Goal: Book appointment/travel/reservation

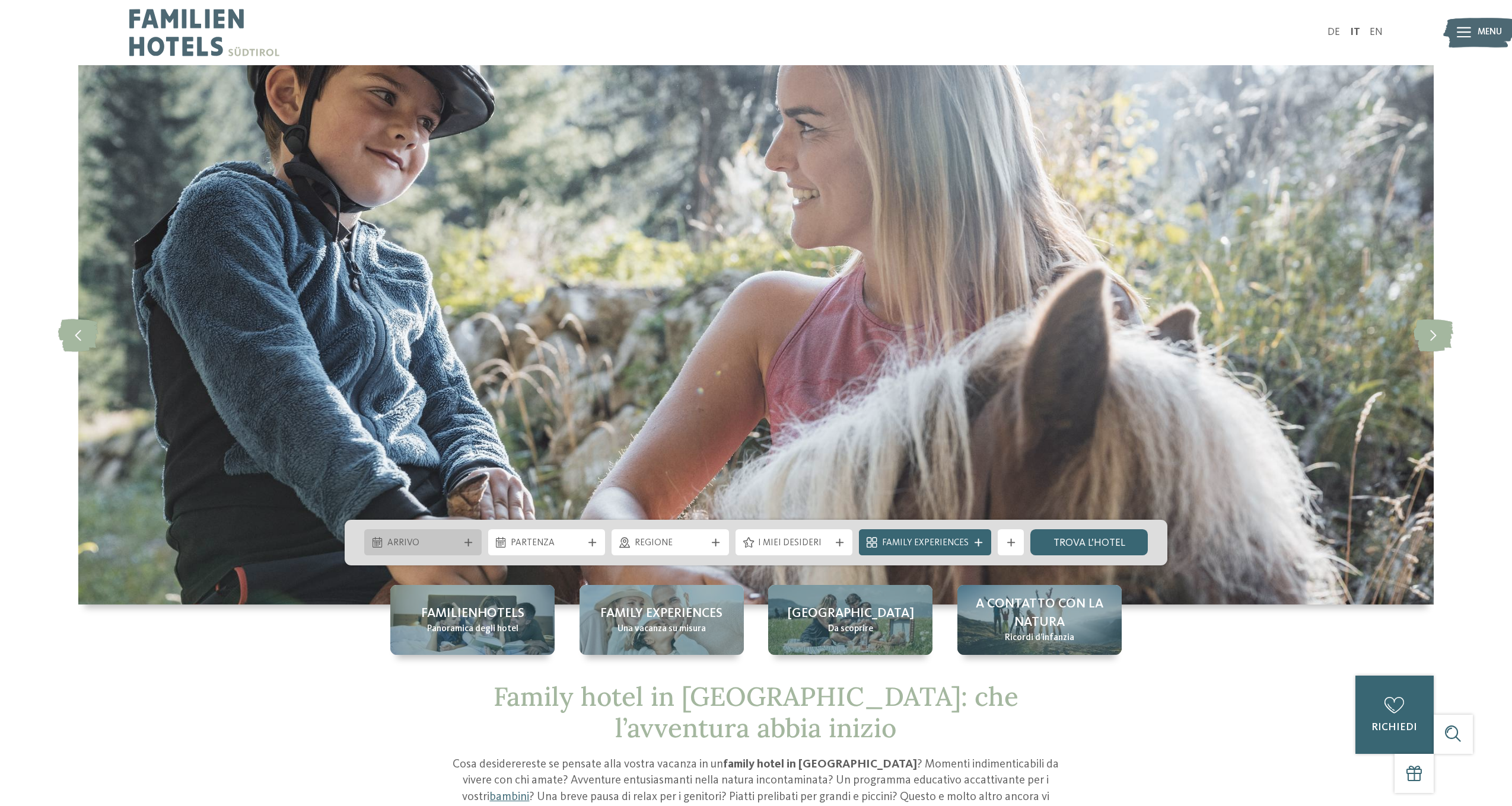
click at [432, 539] on span "Arrivo" at bounding box center [423, 543] width 71 height 13
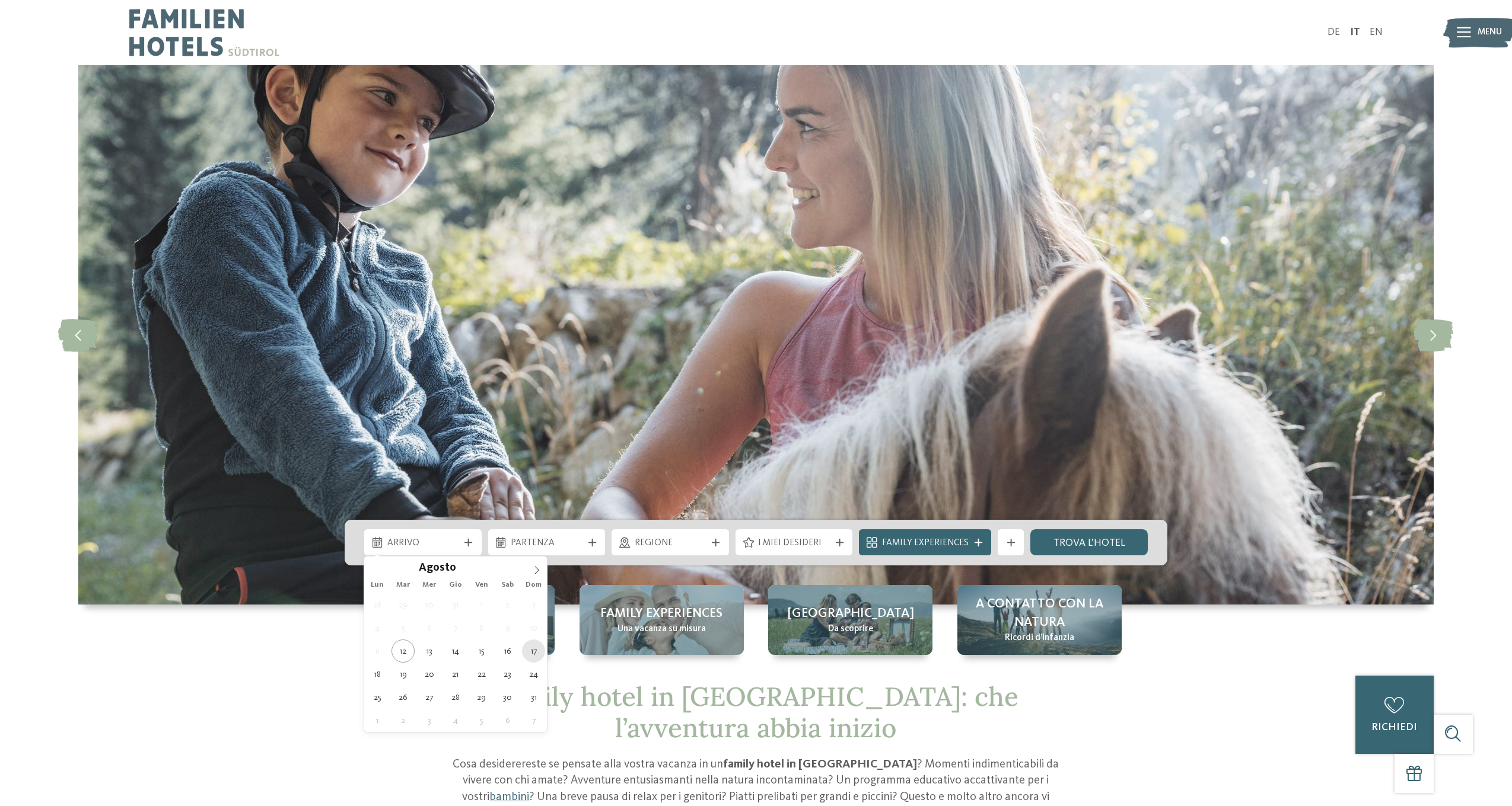
type div "[DATE]"
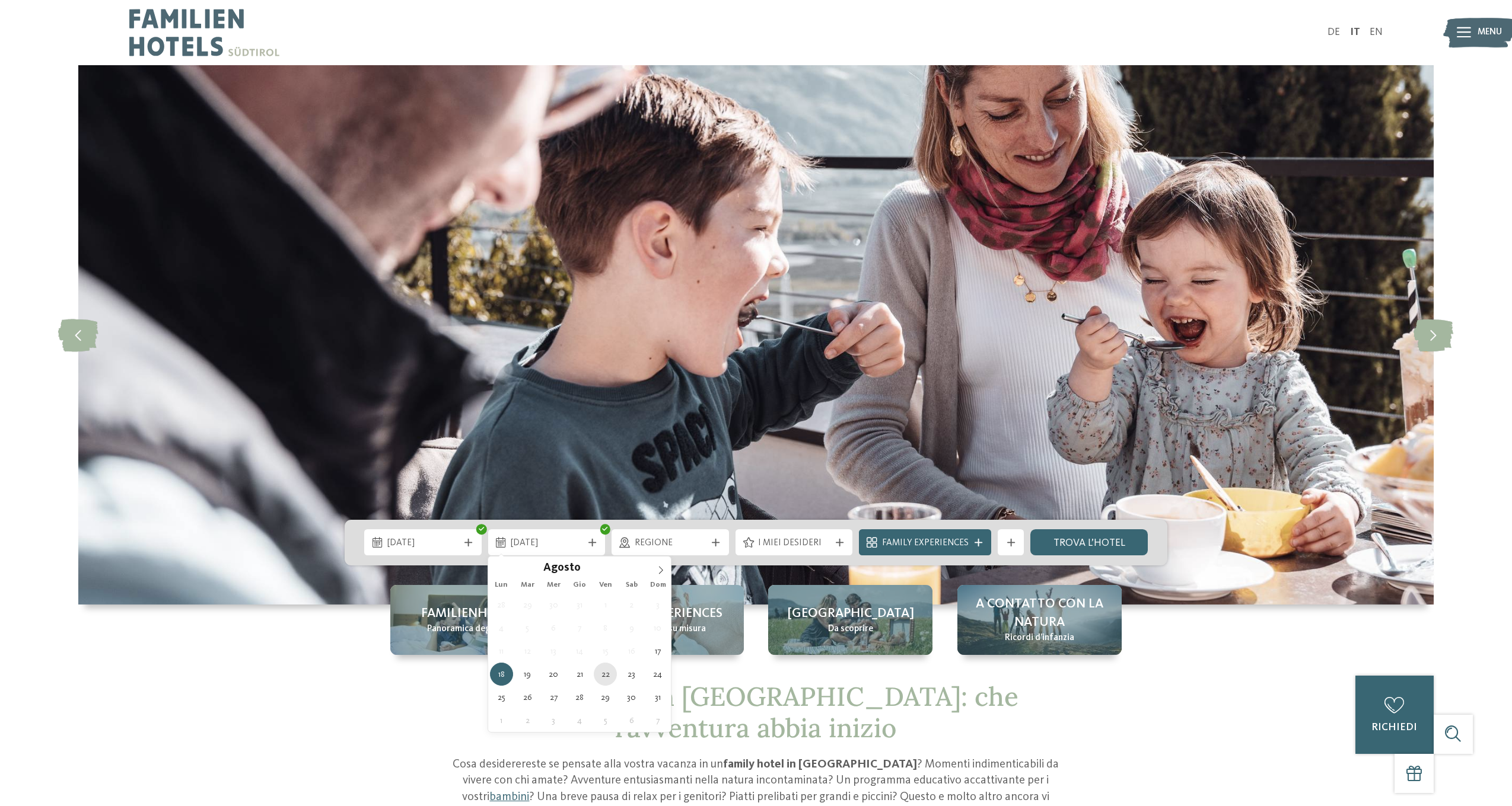
type div "[DATE]"
drag, startPoint x: 612, startPoint y: 675, endPoint x: 596, endPoint y: 675, distance: 16.0
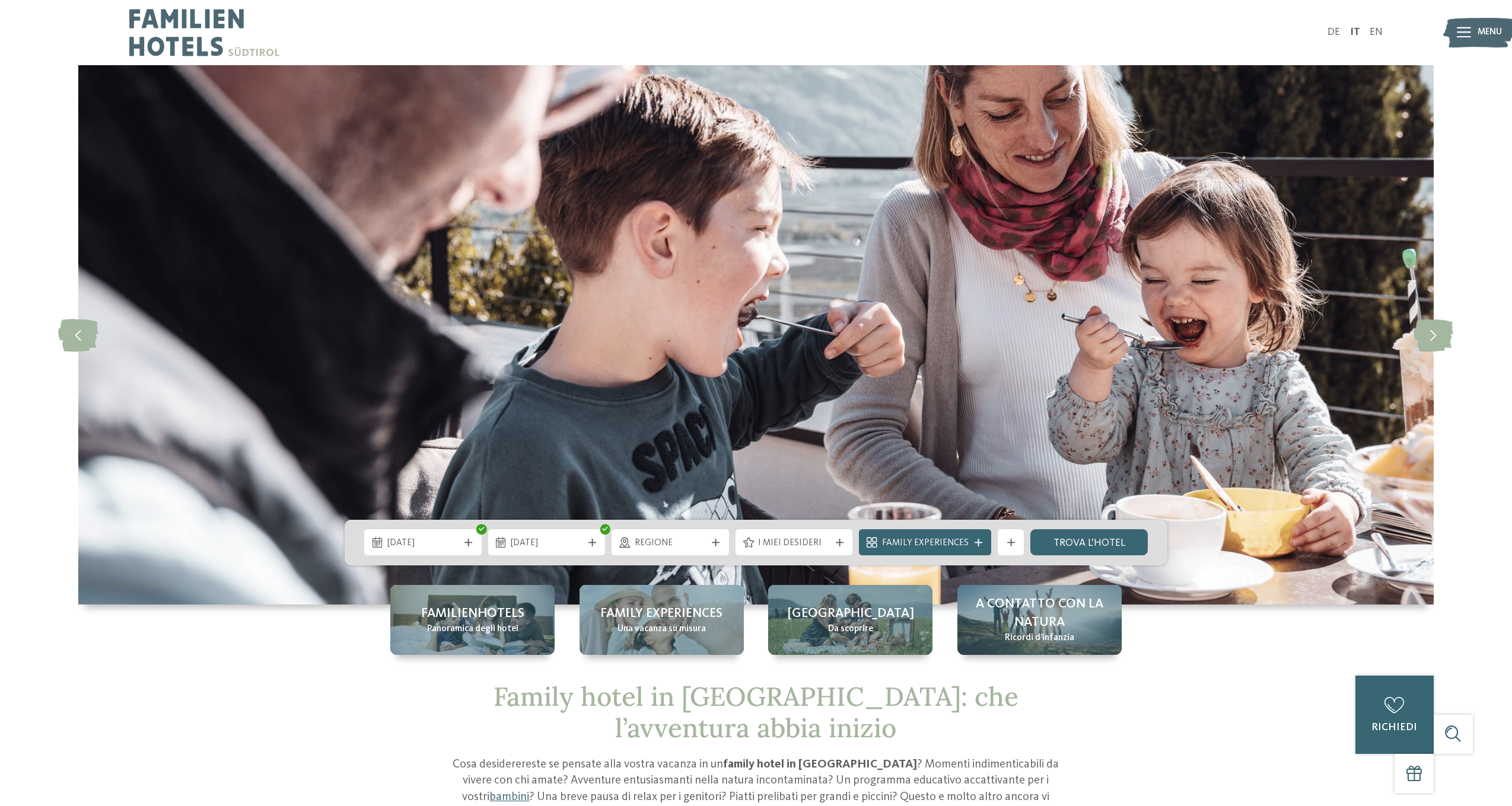
click at [686, 547] on span "Regione" at bounding box center [670, 543] width 71 height 13
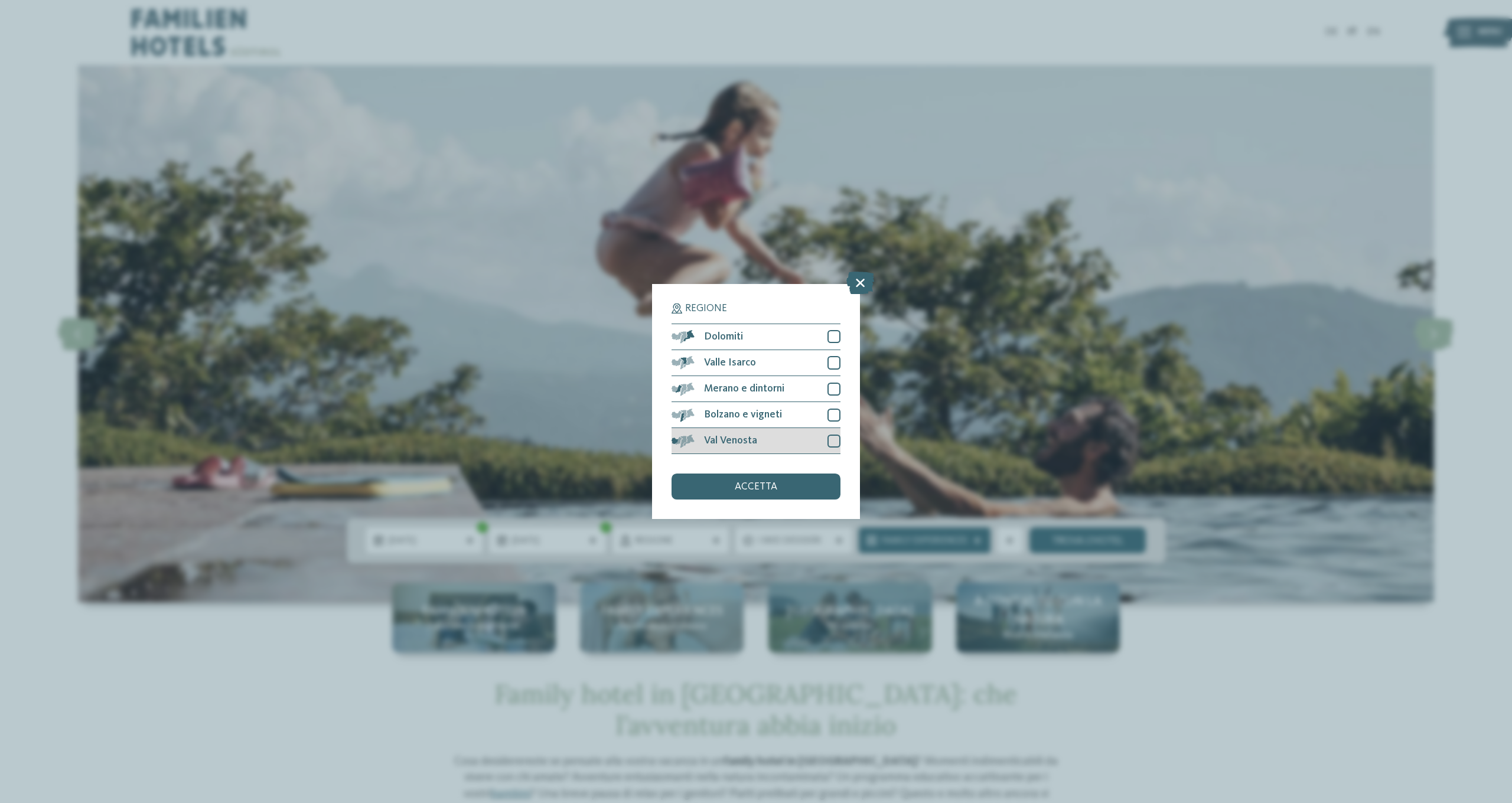
click at [837, 434] on div at bounding box center [834, 440] width 13 height 13
drag, startPoint x: 834, startPoint y: 351, endPoint x: 833, endPoint y: 328, distance: 23.0
click at [834, 409] on div at bounding box center [834, 415] width 13 height 13
click at [833, 383] on div at bounding box center [834, 389] width 13 height 13
drag, startPoint x: 836, startPoint y: 268, endPoint x: 835, endPoint y: 278, distance: 10.0
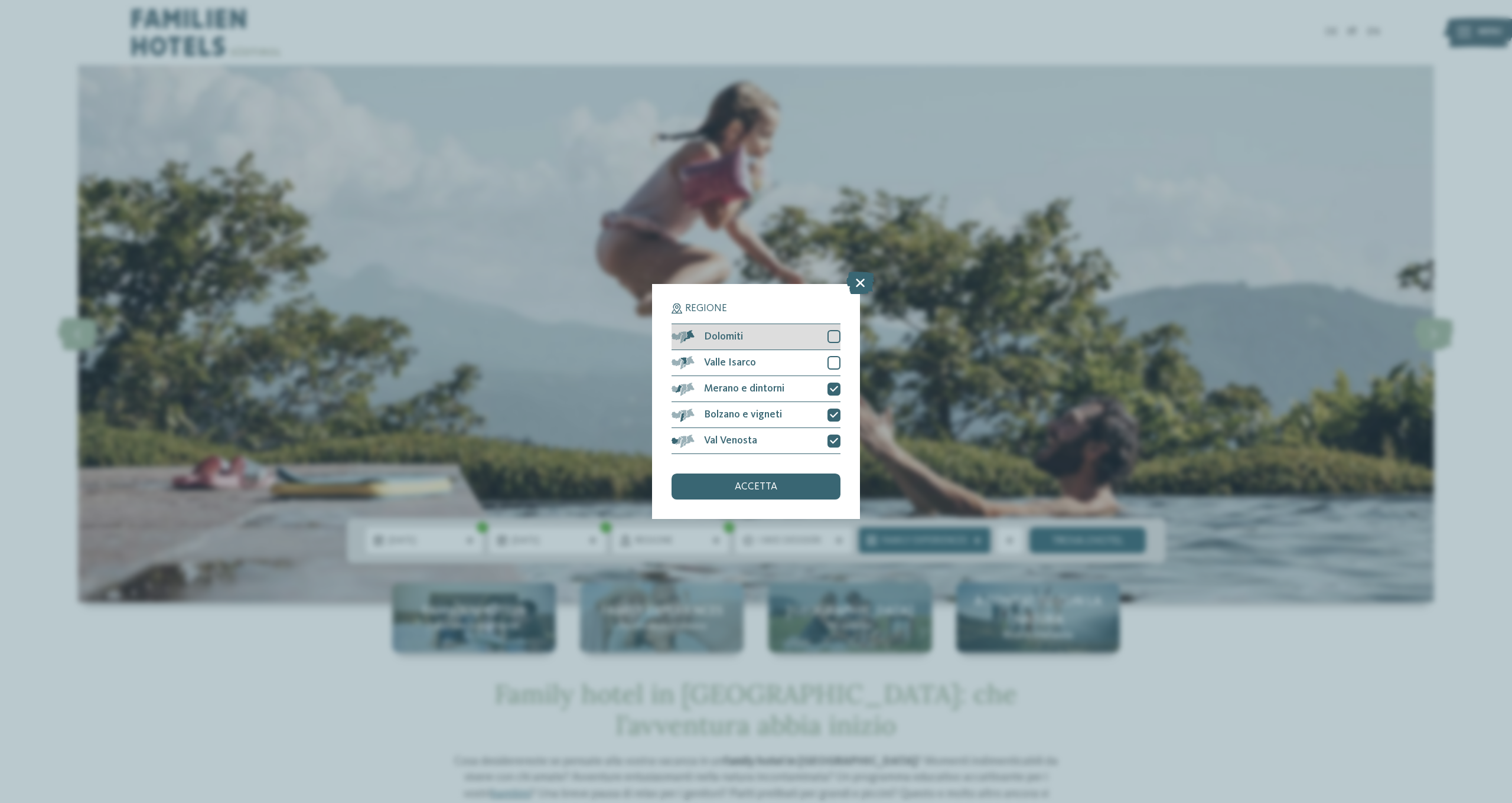
click at [836, 330] on div at bounding box center [834, 336] width 13 height 13
click at [798, 473] on div "accetta" at bounding box center [756, 486] width 169 height 26
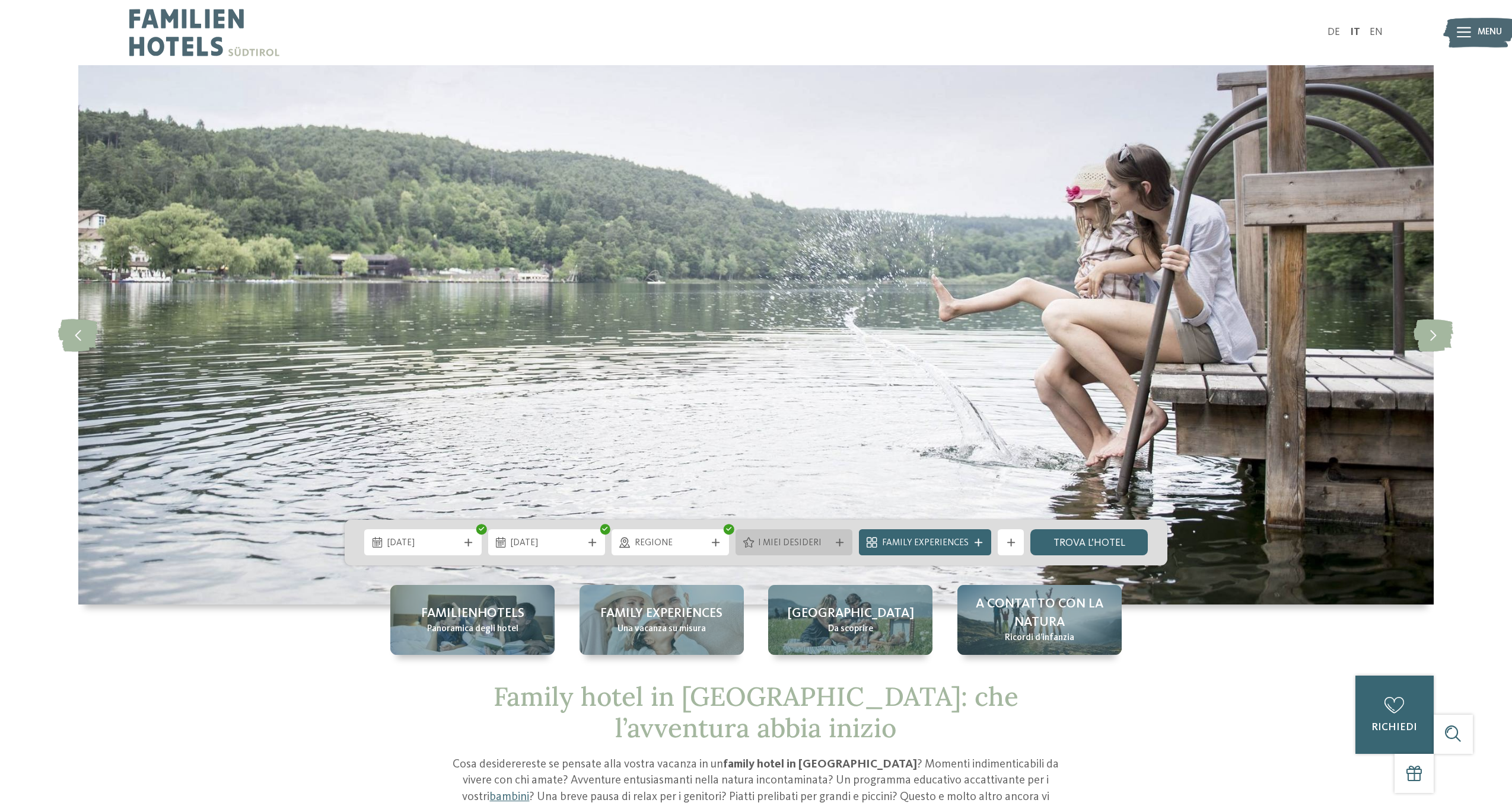
click at [820, 548] on span "I miei desideri" at bounding box center [794, 543] width 71 height 13
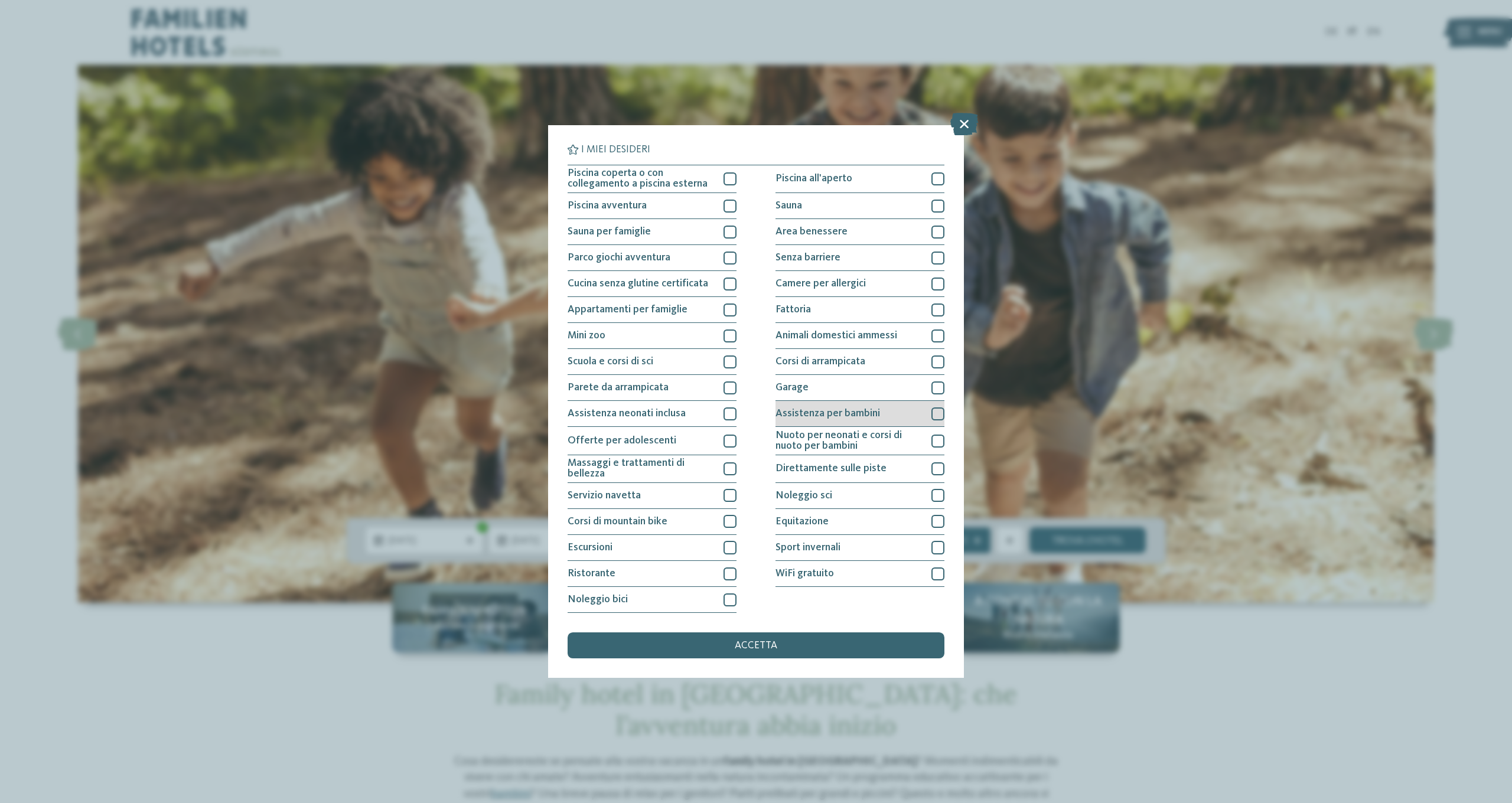
click at [857, 409] on span "Assistenza per bambini" at bounding box center [828, 414] width 105 height 10
click at [772, 641] on span "accetta" at bounding box center [756, 646] width 43 height 10
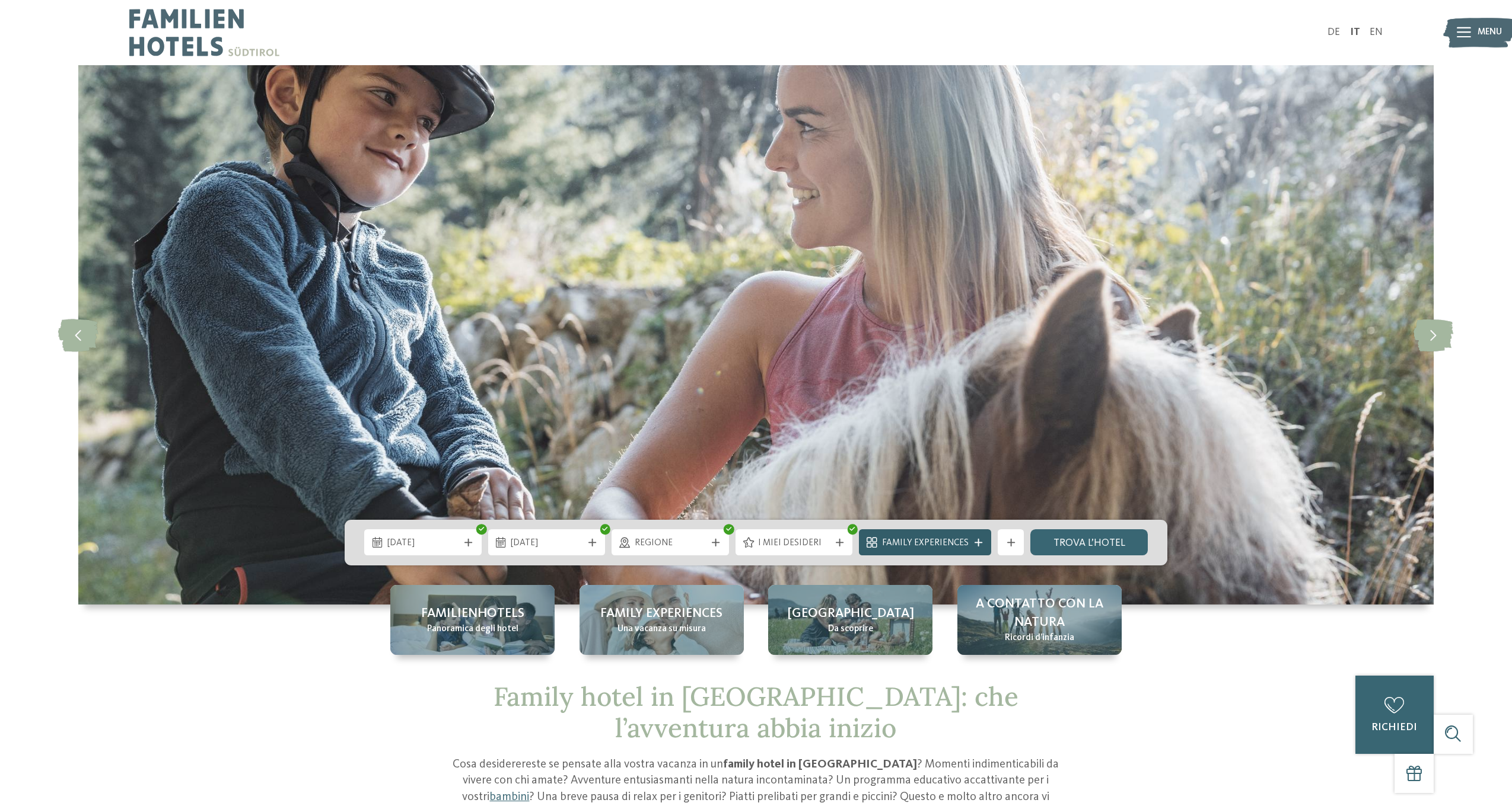
click at [964, 546] on span "Family Experiences" at bounding box center [925, 543] width 87 height 13
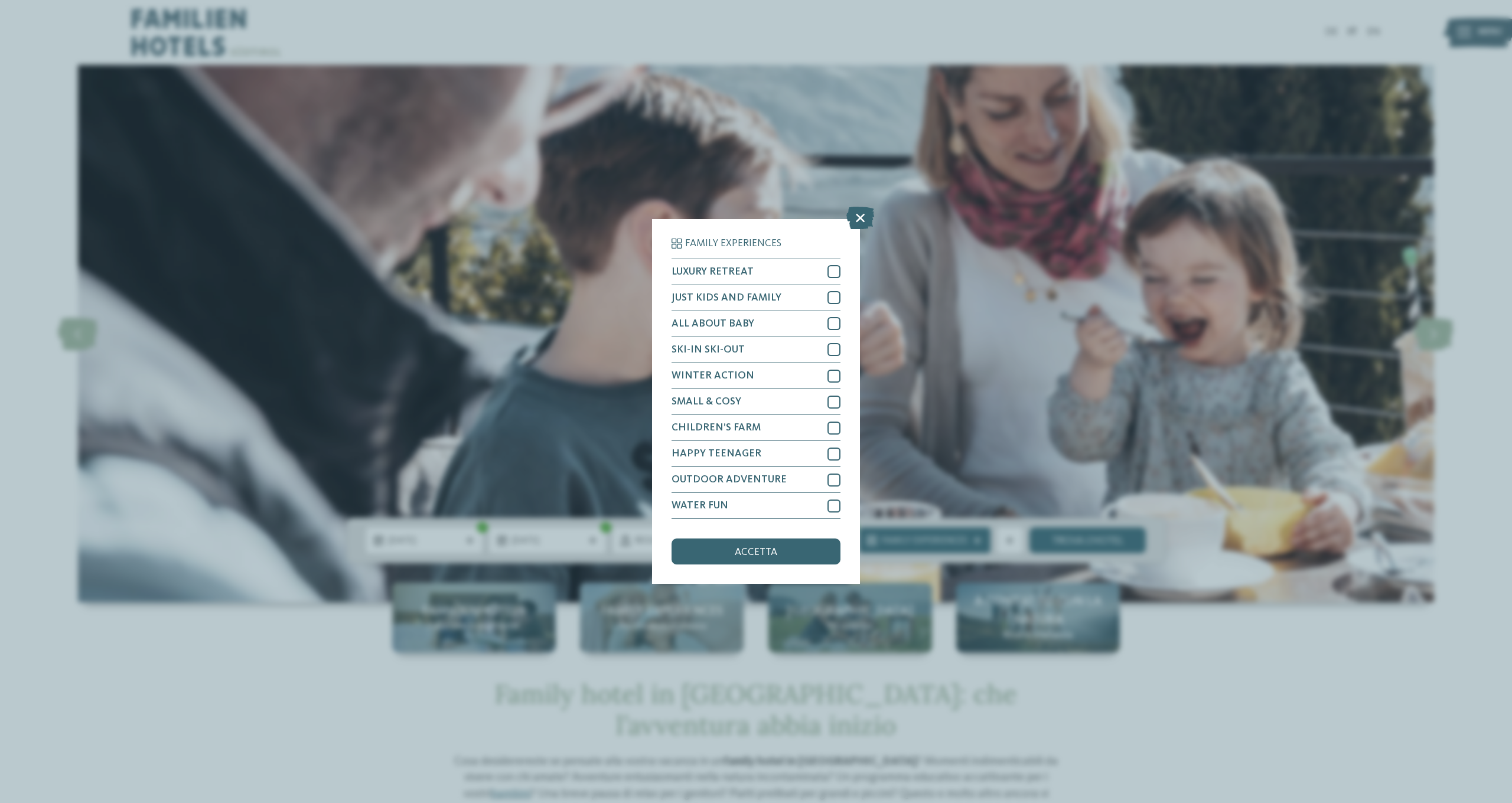
click at [772, 548] on span "accetta" at bounding box center [756, 553] width 43 height 10
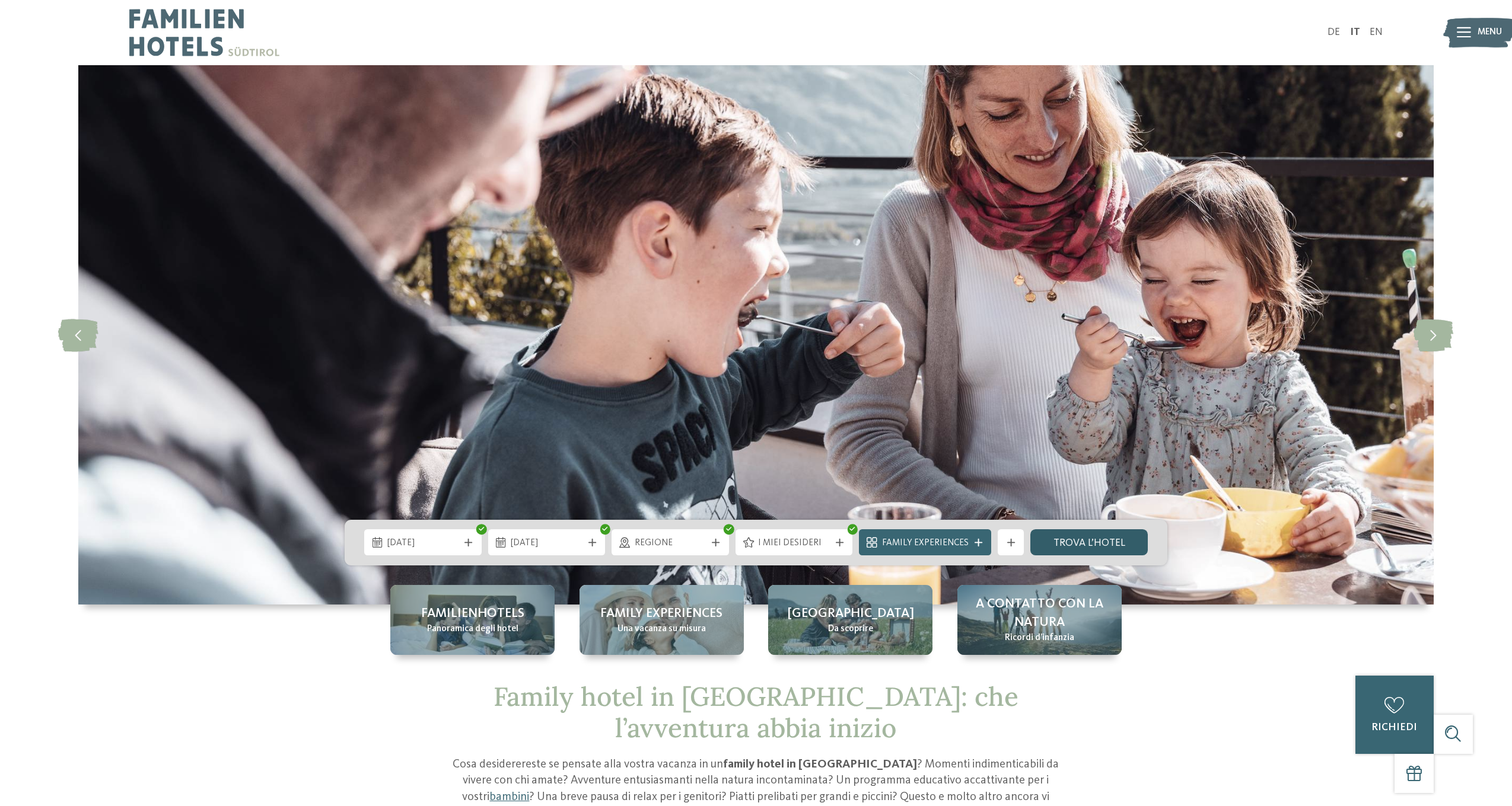
click at [1095, 539] on link "trova l’hotel" at bounding box center [1089, 542] width 117 height 26
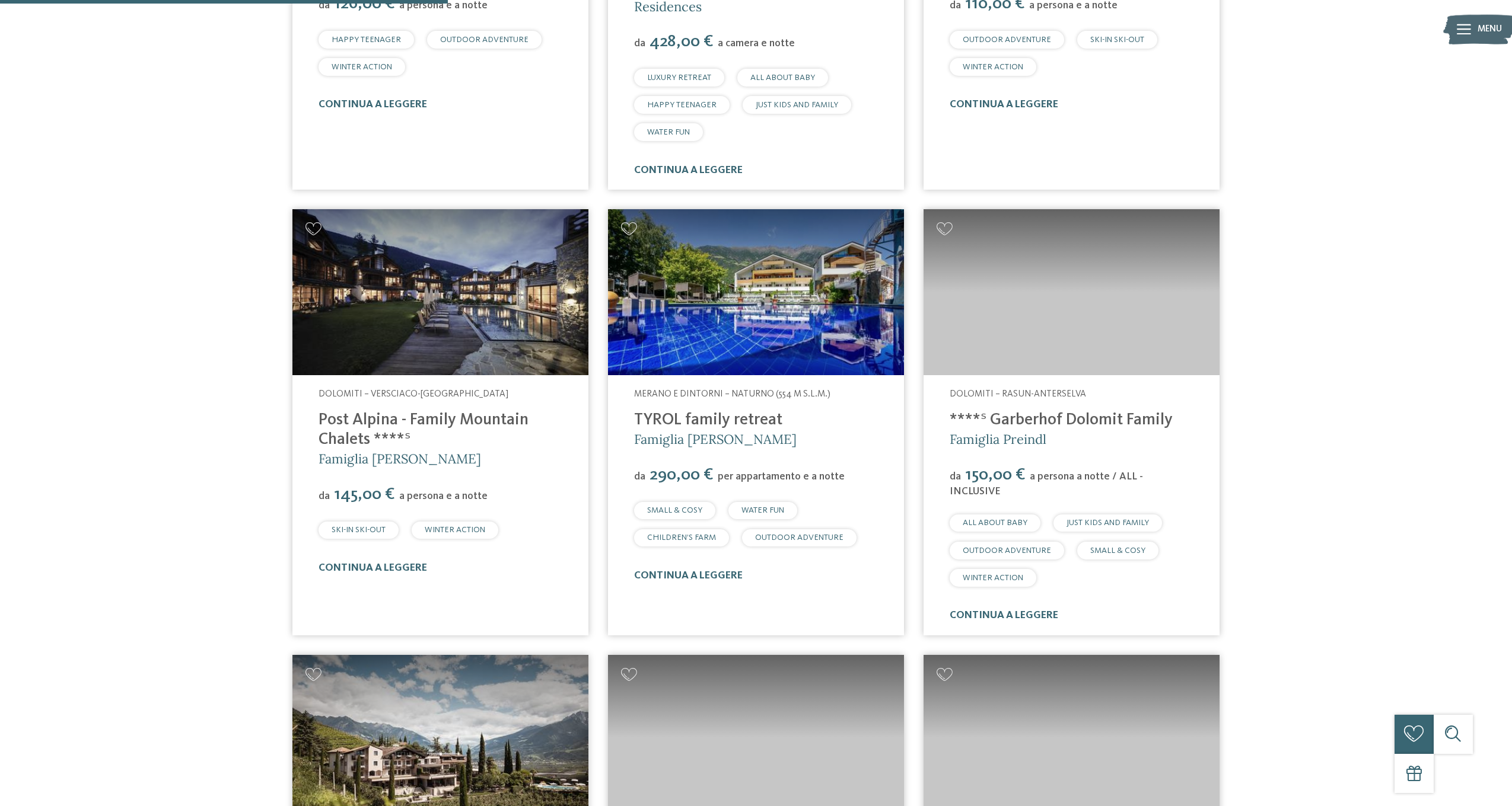
scroll to position [781, 0]
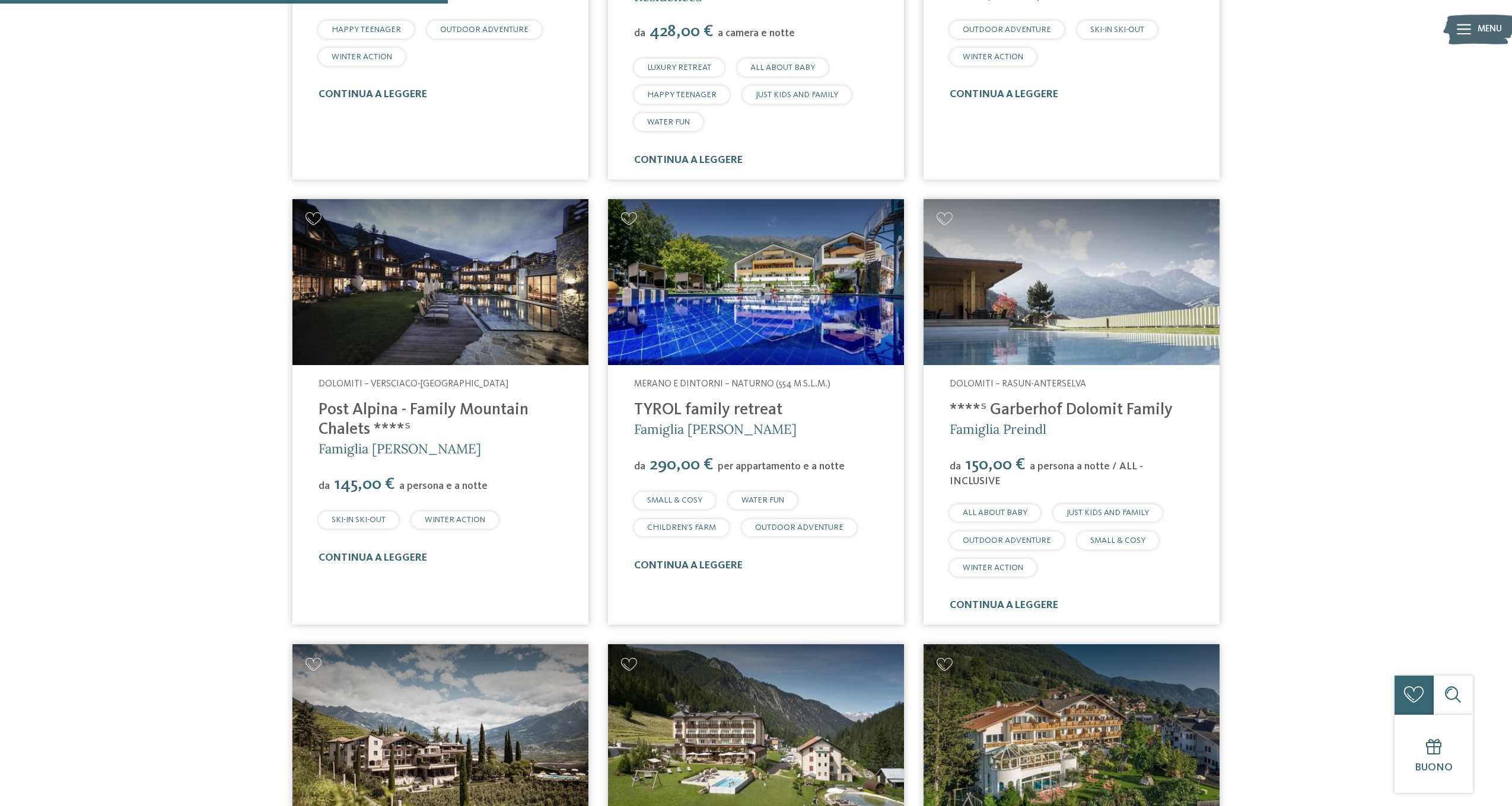
click at [1006, 405] on link "****ˢ Garberhof Dolomit Family" at bounding box center [1061, 411] width 223 height 17
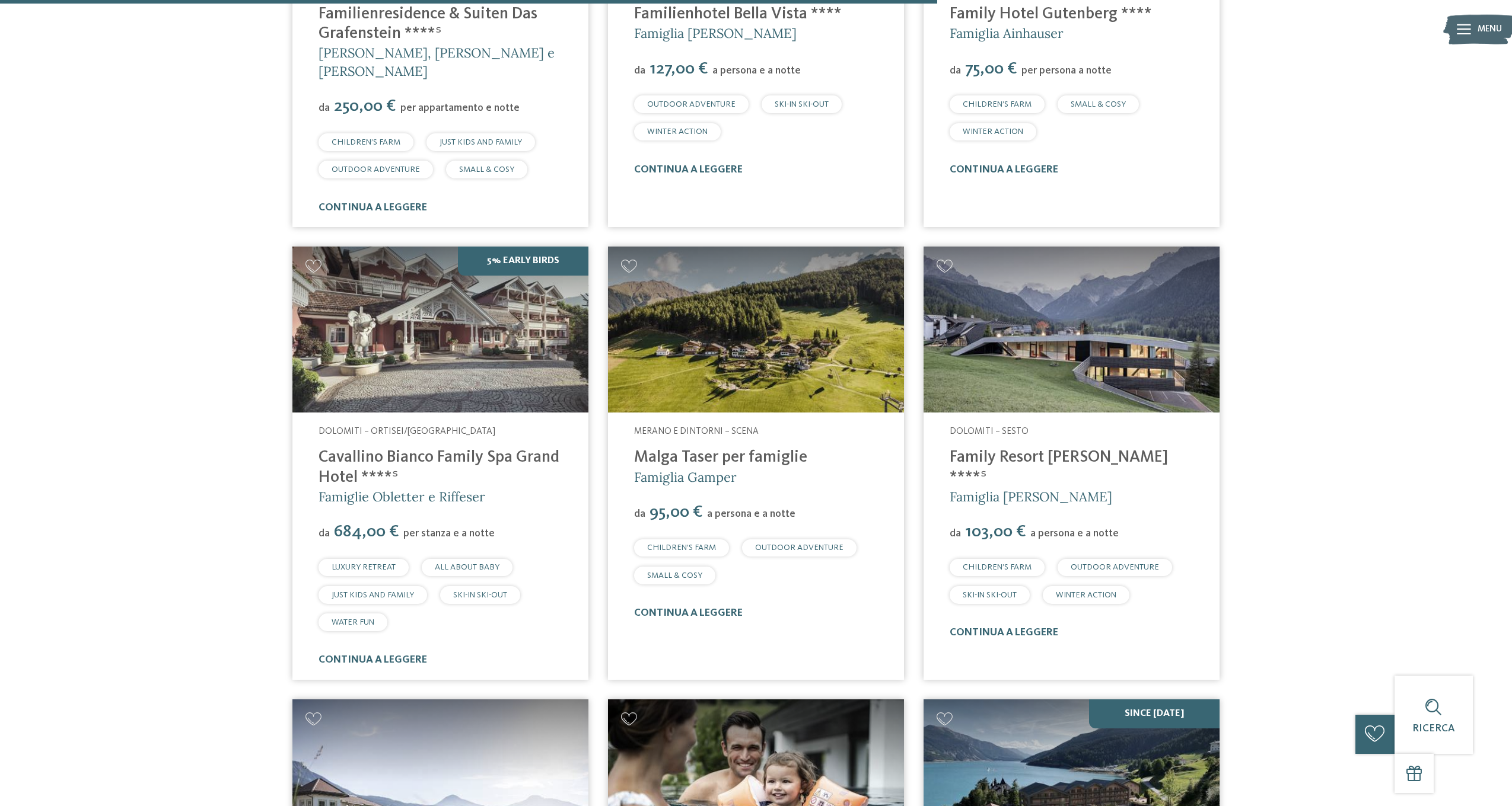
scroll to position [1636, 0]
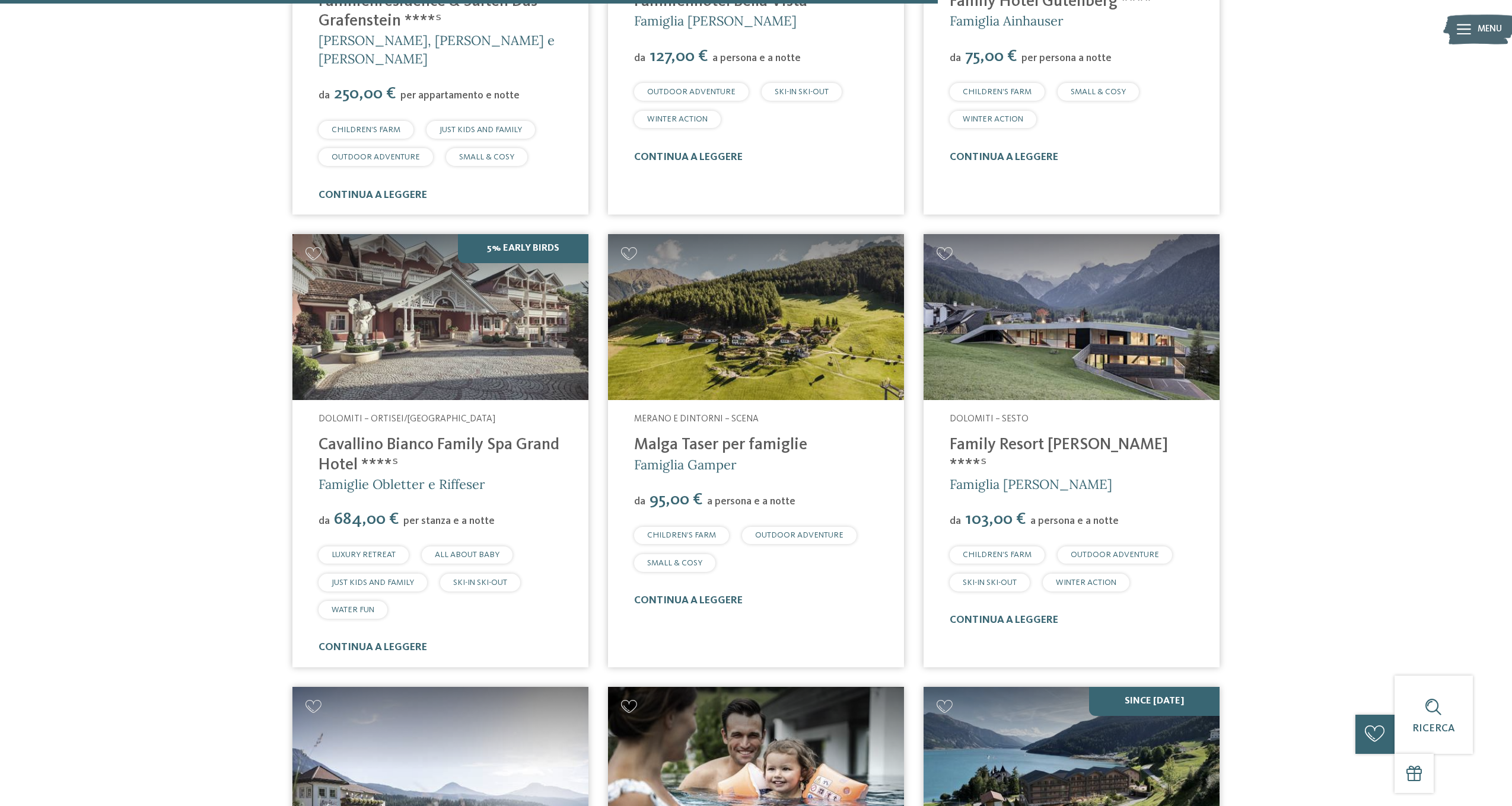
click at [1034, 437] on link "Family Resort [PERSON_NAME] ****ˢ" at bounding box center [1058, 455] width 218 height 36
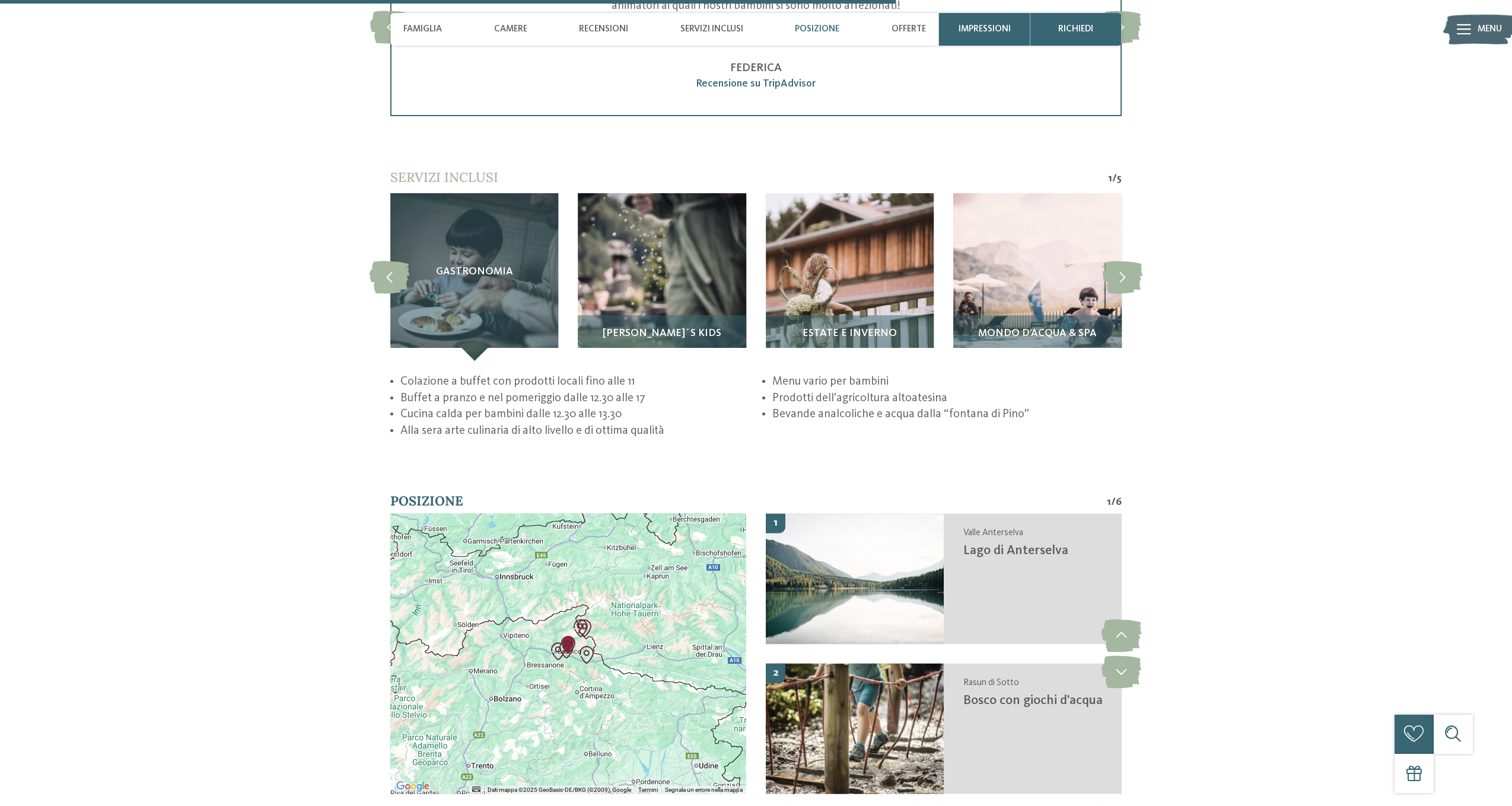
scroll to position [2798, 0]
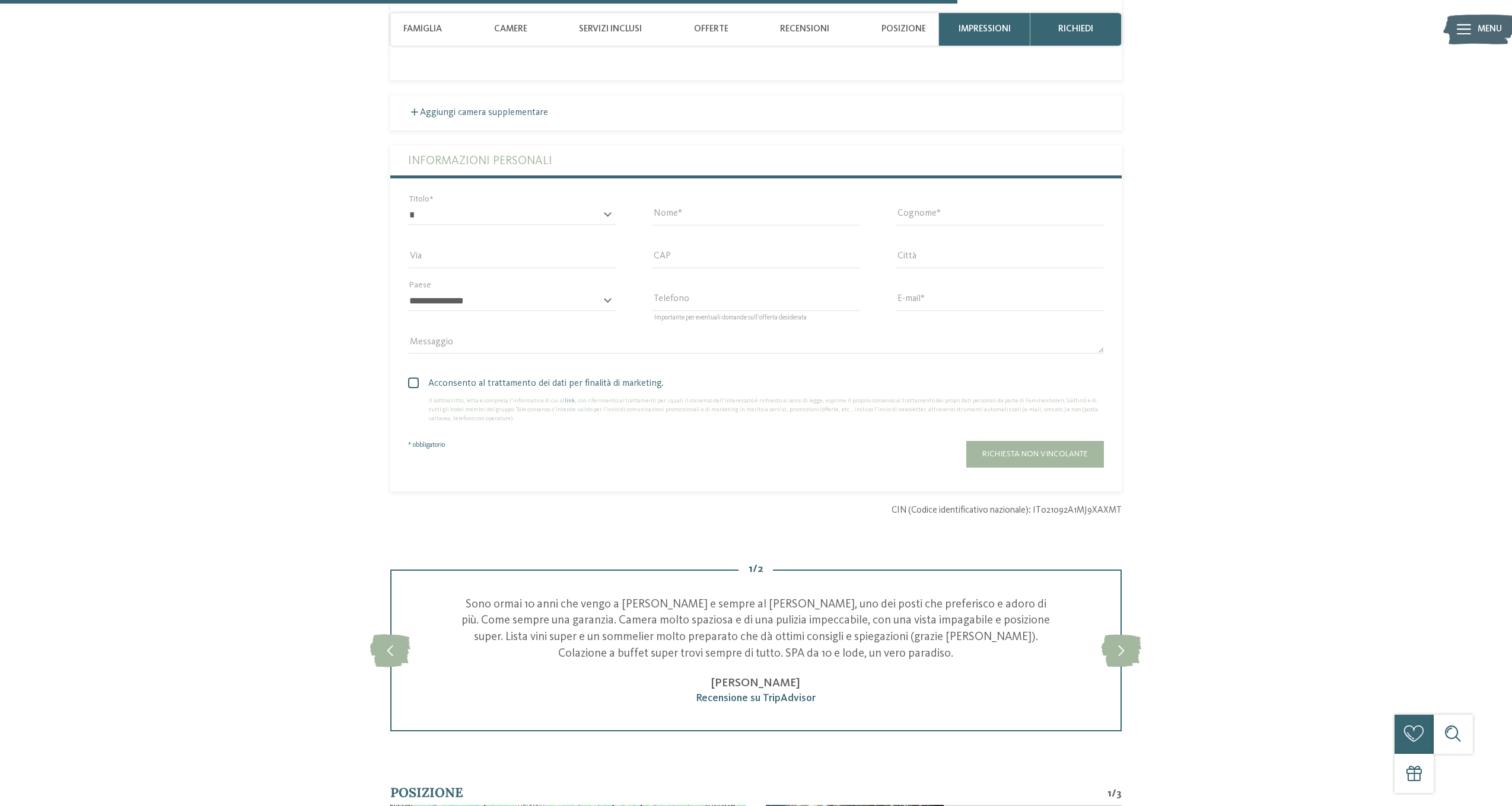
scroll to position [2772, 0]
